Goal: Book appointment/travel/reservation

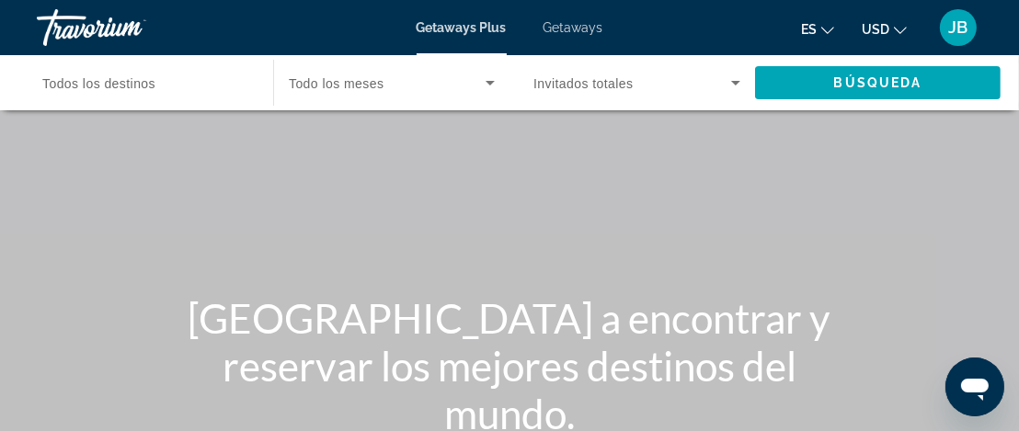
click at [348, 79] on span "Todo los meses" at bounding box center [336, 83] width 95 height 15
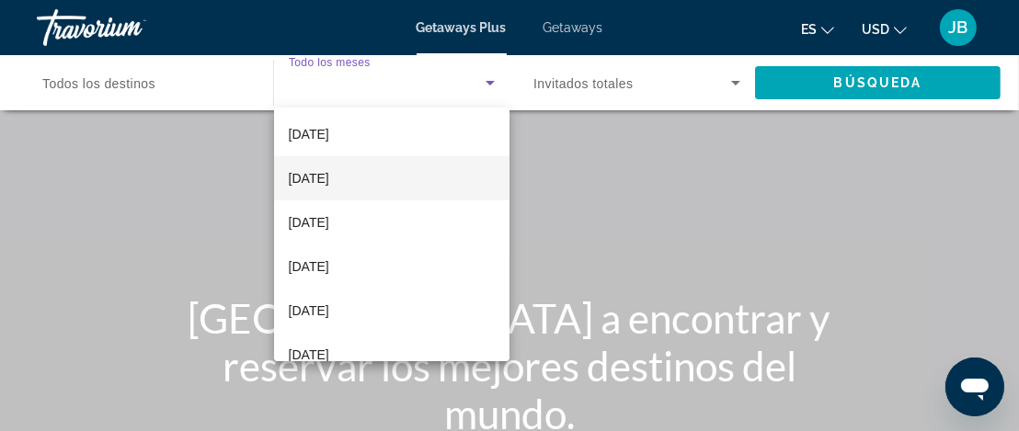
scroll to position [184, 0]
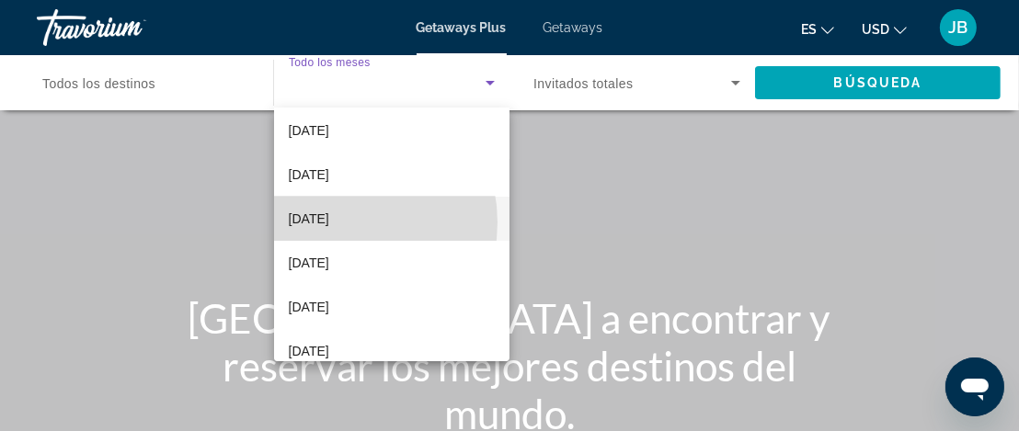
click at [329, 223] on span "[DATE]" at bounding box center [309, 219] width 40 height 22
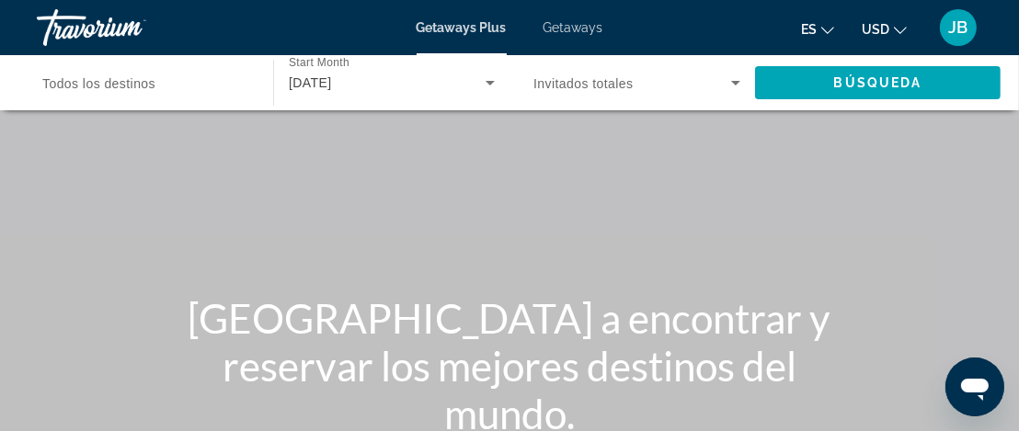
click at [592, 83] on span "Invitados totales" at bounding box center [583, 83] width 100 height 15
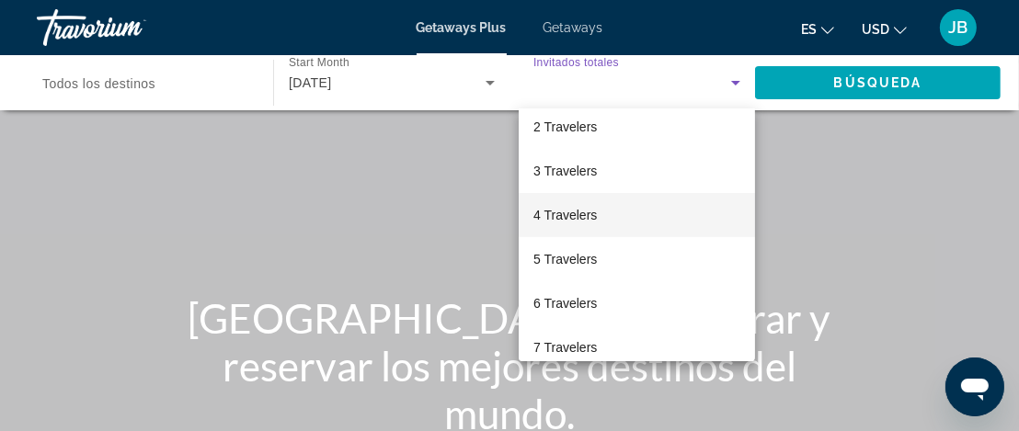
scroll to position [92, 0]
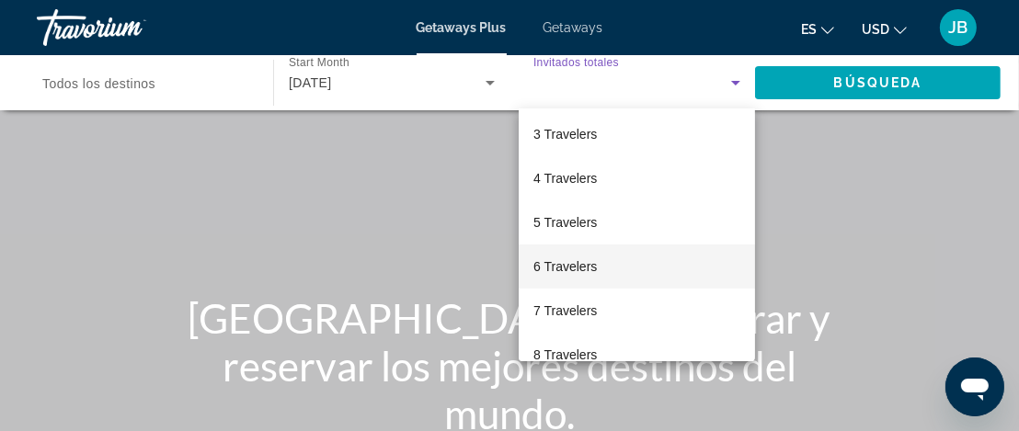
click at [582, 265] on span "6 Travelers" at bounding box center [564, 267] width 63 height 22
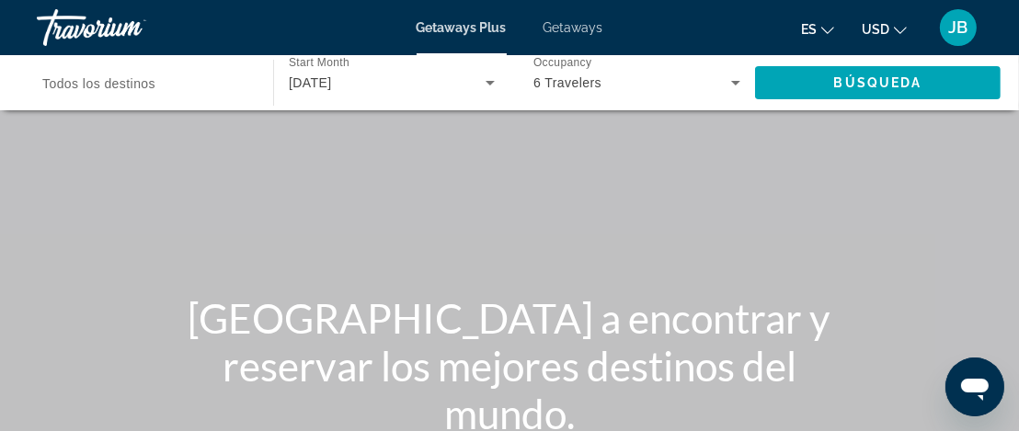
click at [106, 86] on span "Todos los destinos" at bounding box center [98, 83] width 113 height 15
click at [106, 86] on input "Destination Todos los destinos" at bounding box center [145, 84] width 207 height 22
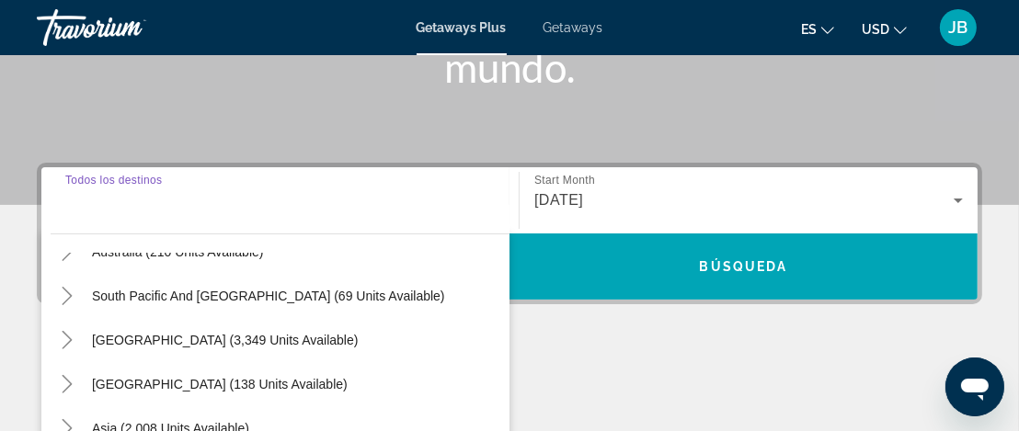
scroll to position [368, 0]
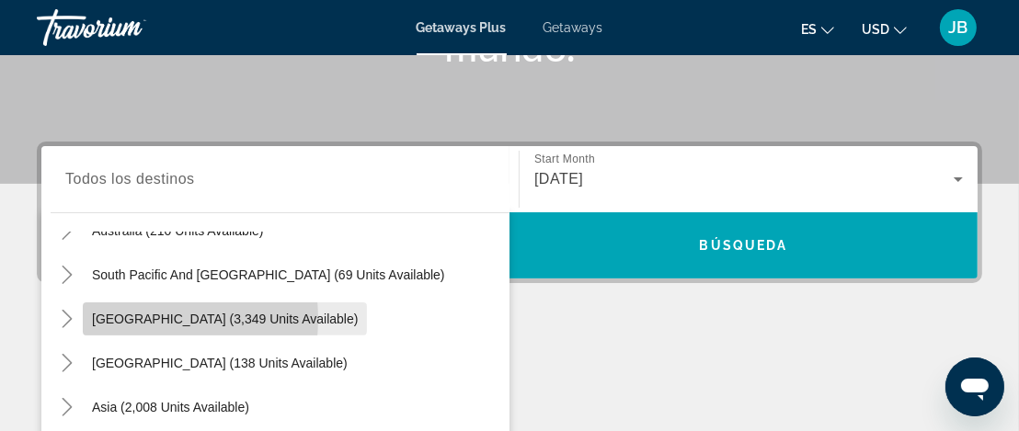
click at [126, 317] on span "[GEOGRAPHIC_DATA] (3,349 units available)" at bounding box center [225, 319] width 266 height 15
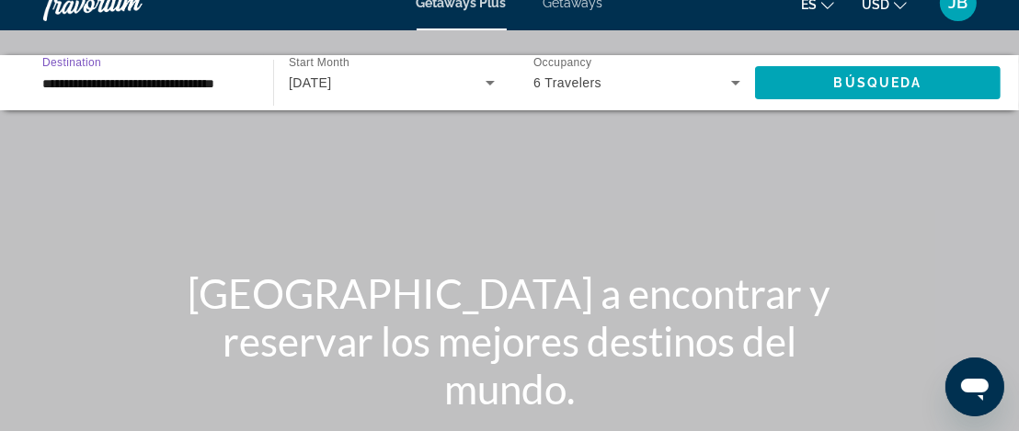
scroll to position [0, 0]
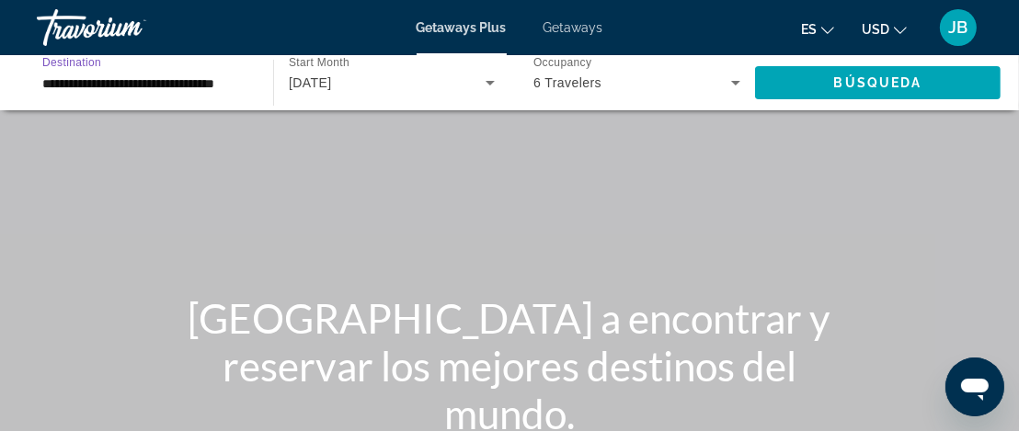
click at [129, 87] on input "**********" at bounding box center [145, 84] width 207 height 22
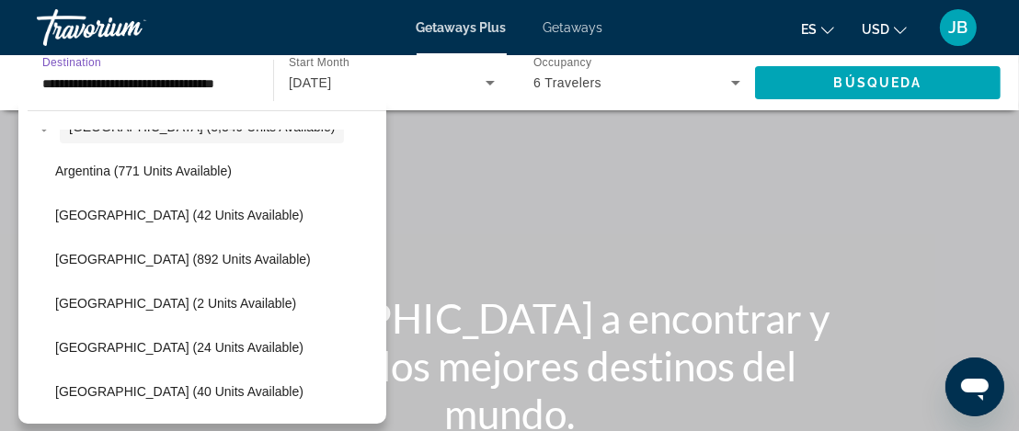
scroll to position [426, 0]
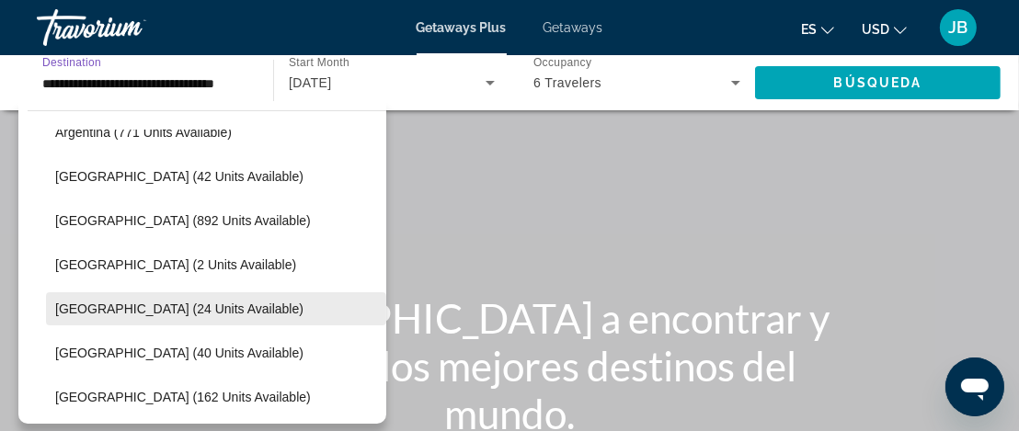
click at [98, 310] on span "[GEOGRAPHIC_DATA] (24 units available)" at bounding box center [179, 309] width 248 height 15
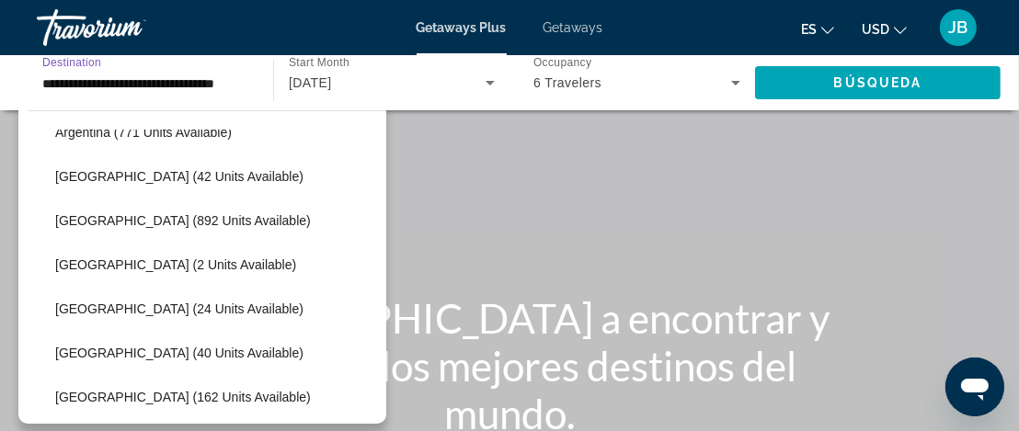
type input "**********"
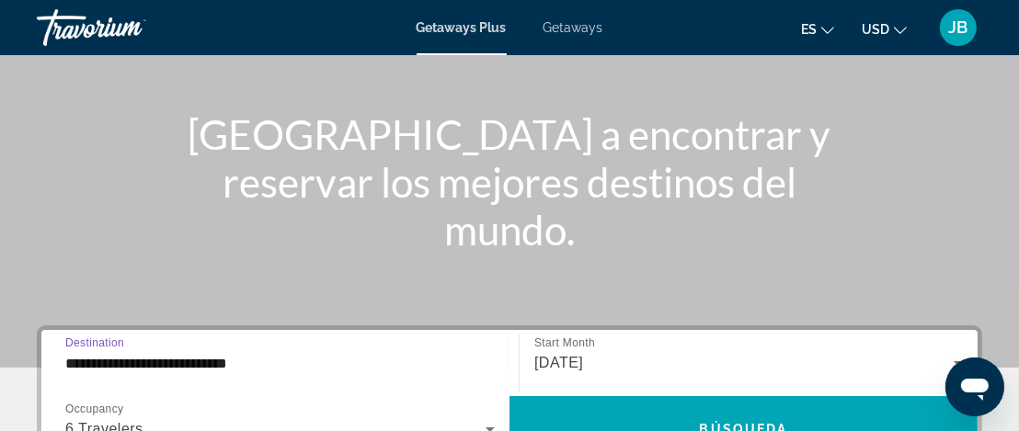
scroll to position [276, 0]
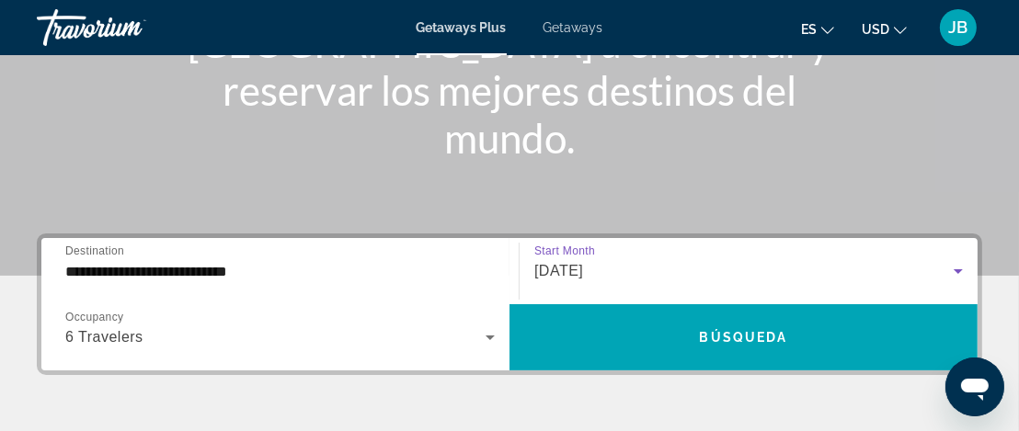
click at [846, 276] on div "[DATE]" at bounding box center [743, 271] width 419 height 22
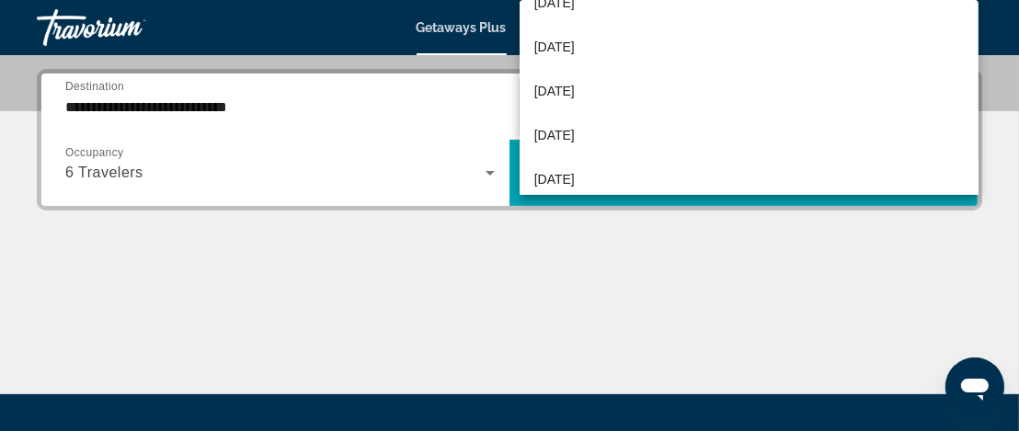
scroll to position [449, 0]
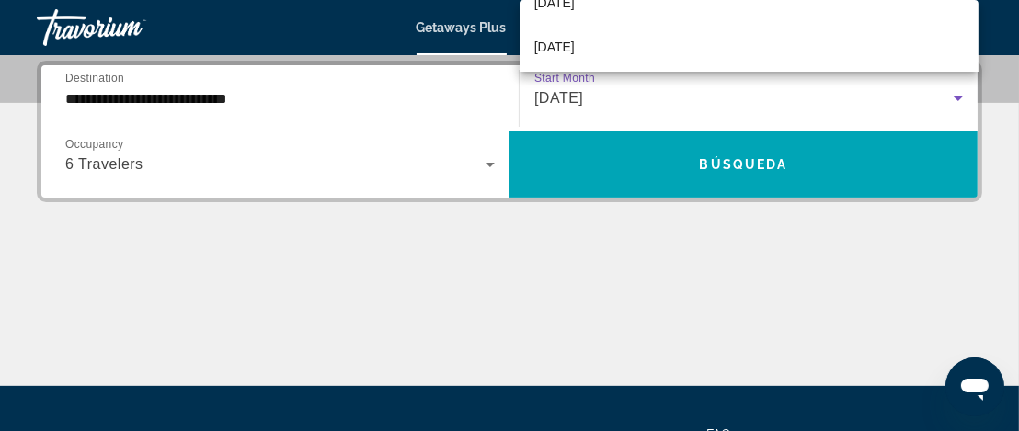
click at [587, 160] on div at bounding box center [509, 215] width 1019 height 431
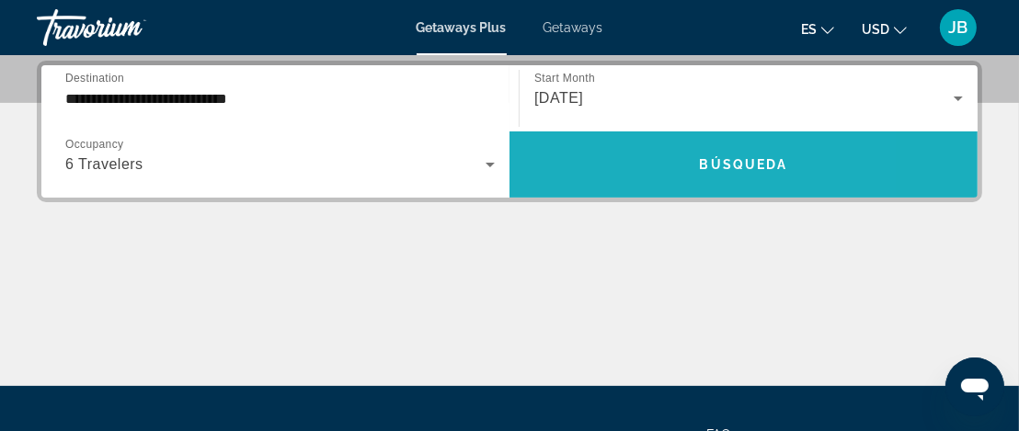
click at [587, 160] on span "Search widget" at bounding box center [743, 165] width 468 height 44
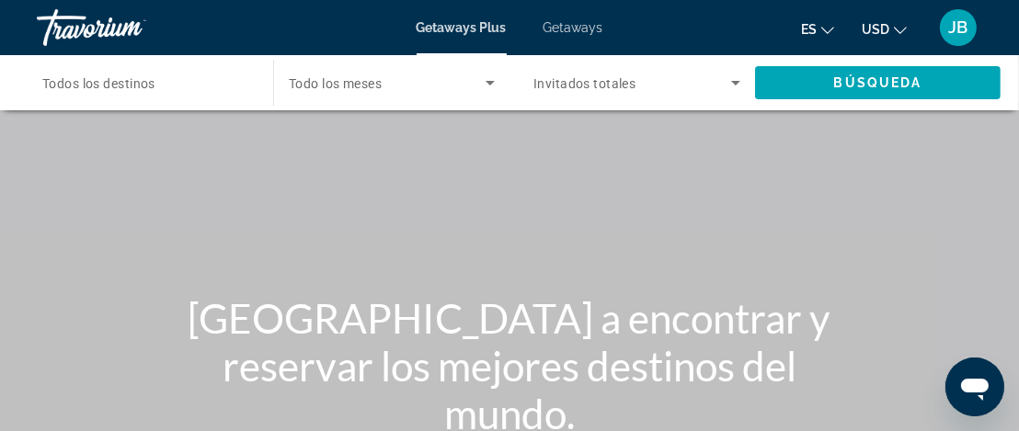
click at [566, 28] on span "Getaways" at bounding box center [573, 27] width 60 height 15
